Goal: Information Seeking & Learning: Understand process/instructions

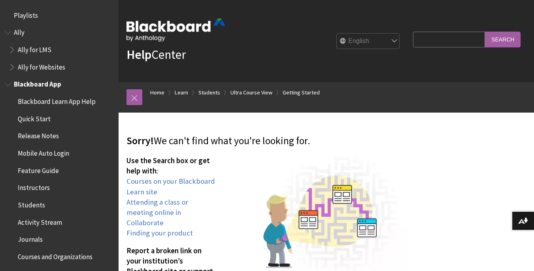
click at [28, 205] on span "Students" at bounding box center [31, 203] width 27 height 11
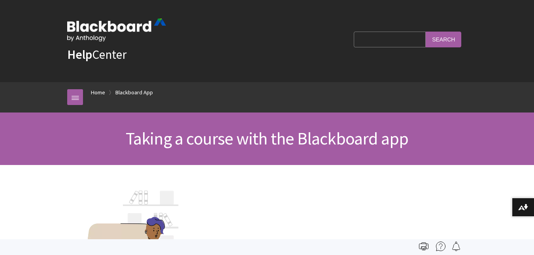
scroll to position [187, 0]
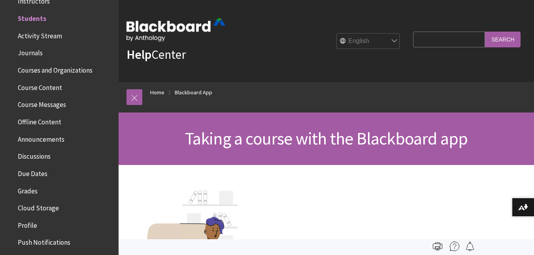
click at [44, 71] on span "Courses and Organizations" at bounding box center [55, 69] width 75 height 11
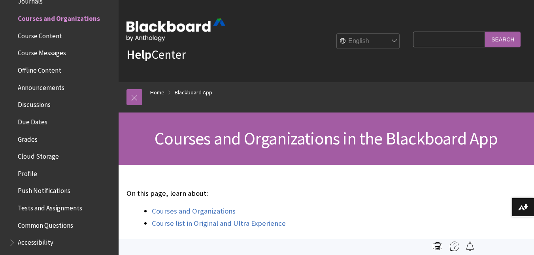
scroll to position [249, 0]
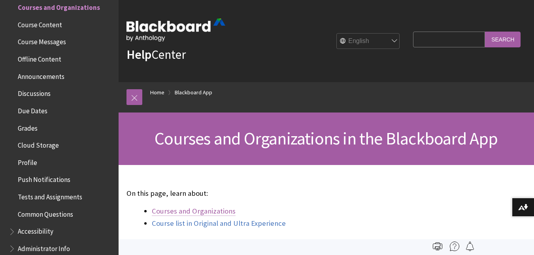
click at [200, 211] on link "Courses and Organizations" at bounding box center [194, 211] width 84 height 9
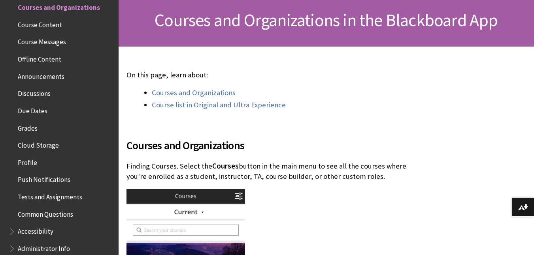
scroll to position [119, 0]
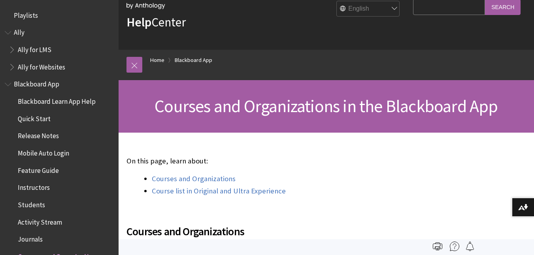
scroll to position [0, 0]
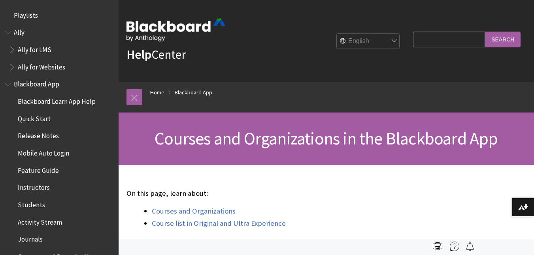
click at [500, 38] on input "Search" at bounding box center [503, 39] width 36 height 15
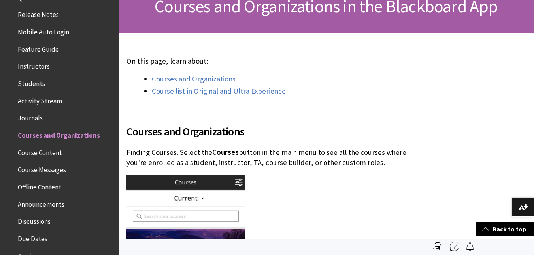
scroll to position [122, 0]
click at [46, 151] on span "Course Content" at bounding box center [40, 151] width 44 height 11
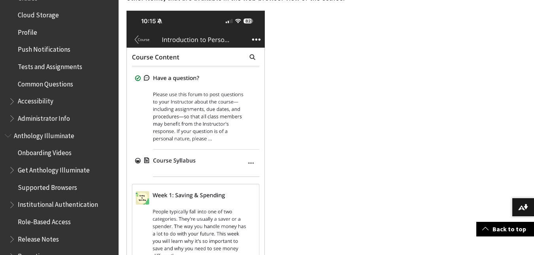
scroll to position [326, 0]
